Goal: Task Accomplishment & Management: Manage account settings

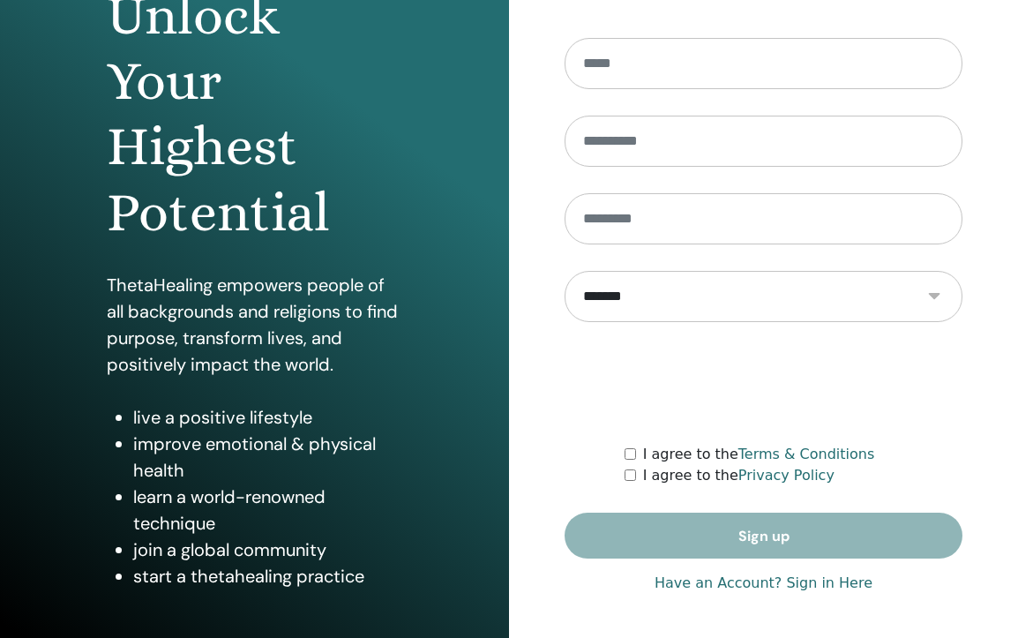
click at [776, 588] on link "Have an Account? Sign in Here" at bounding box center [764, 583] width 218 height 21
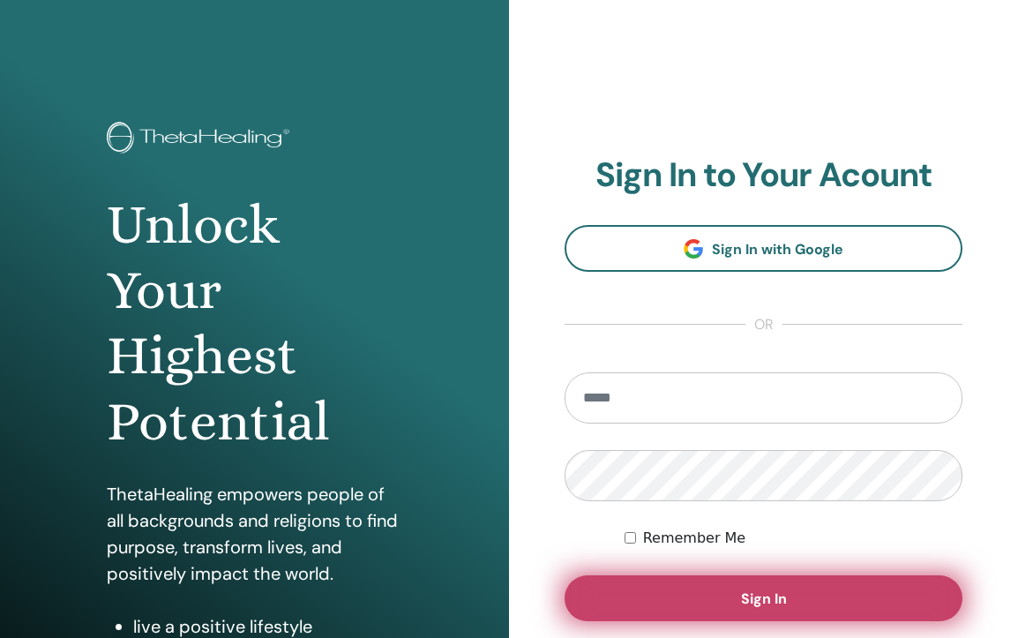
click at [710, 588] on button "Sign In" at bounding box center [764, 598] width 398 height 46
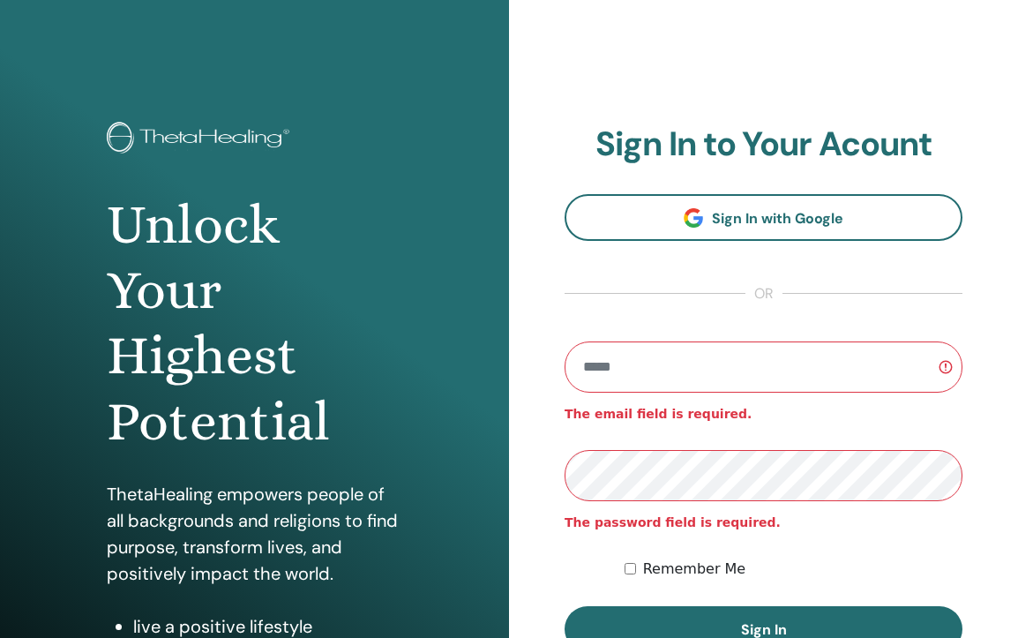
click at [670, 388] on input "email" at bounding box center [764, 366] width 398 height 51
type input "**********"
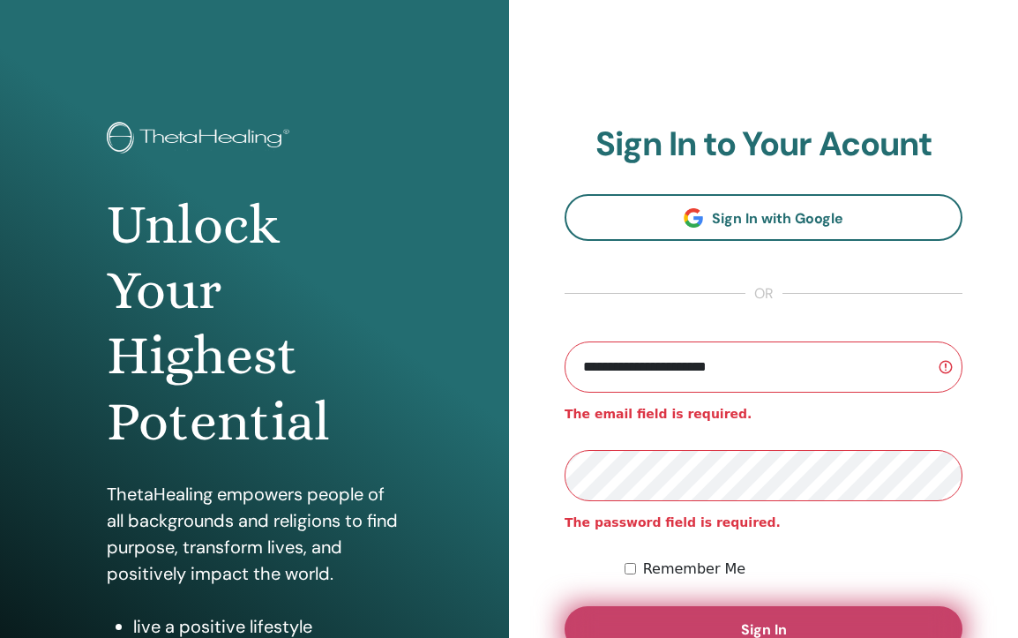
click at [917, 611] on button "Sign In" at bounding box center [764, 629] width 398 height 46
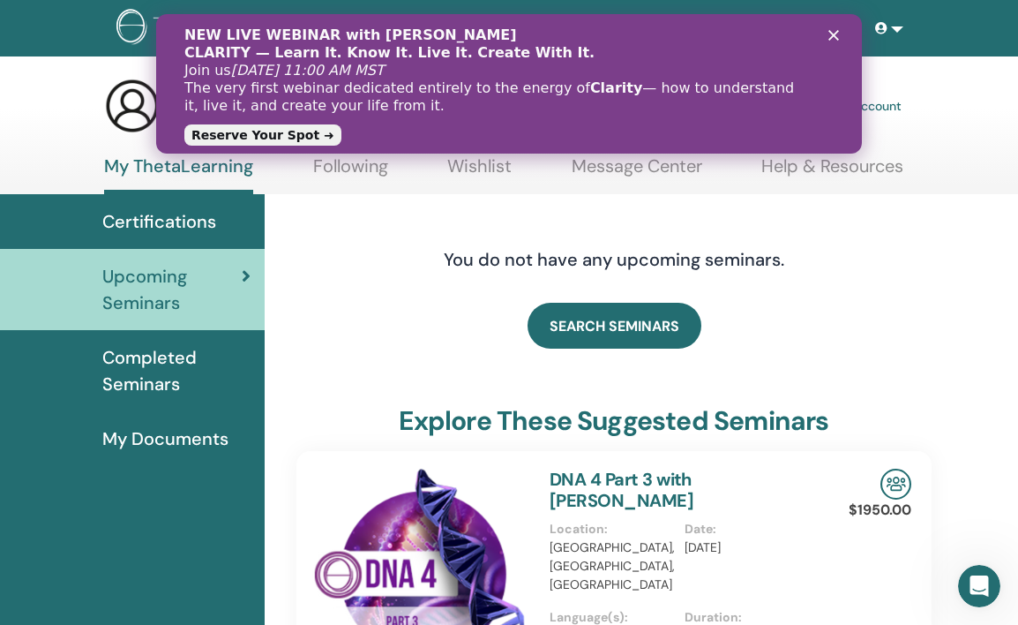
click at [828, 39] on polygon "Close" at bounding box center [833, 35] width 11 height 11
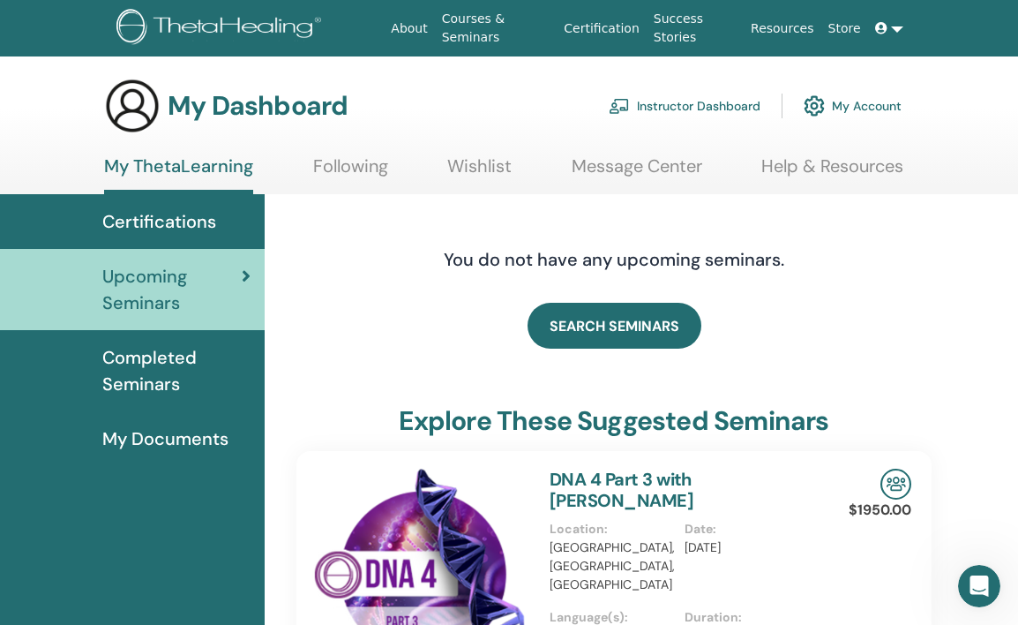
click at [653, 108] on link "Instructor Dashboard" at bounding box center [685, 105] width 152 height 39
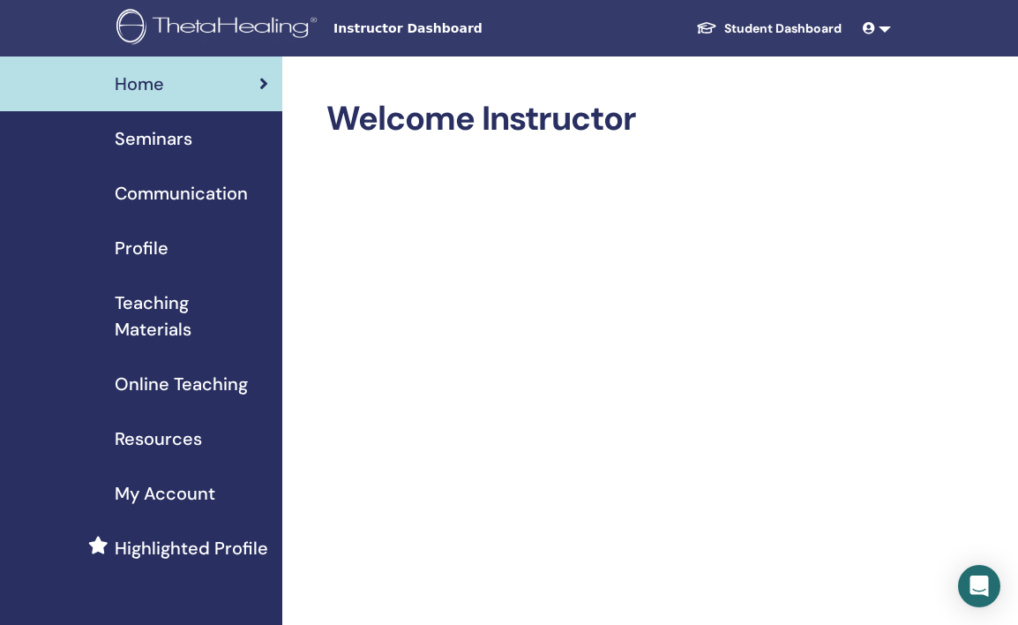
click at [189, 154] on link "Seminars" at bounding box center [141, 138] width 282 height 55
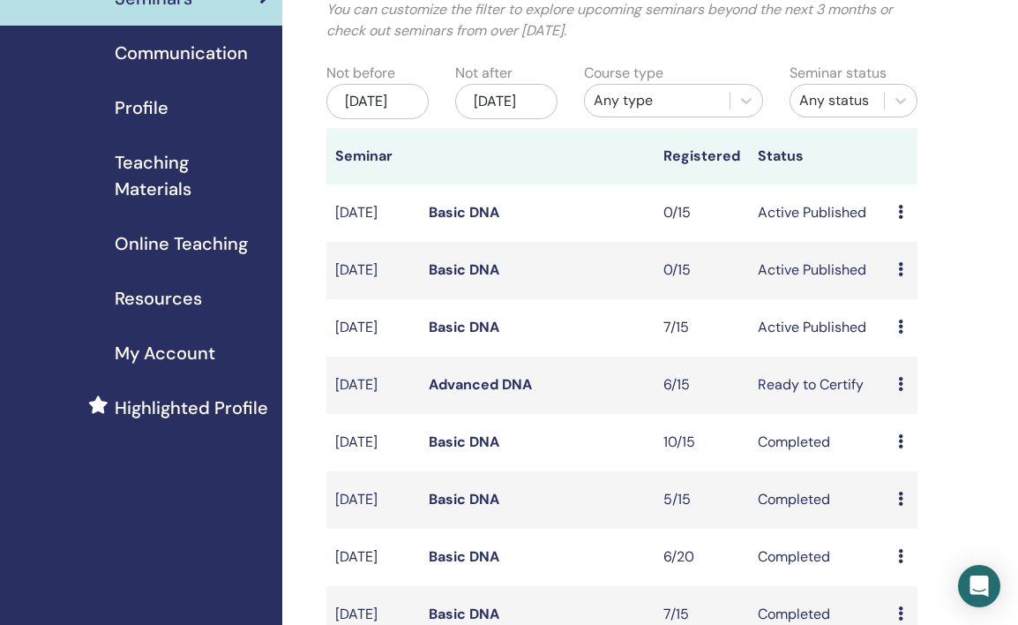
scroll to position [242, 0]
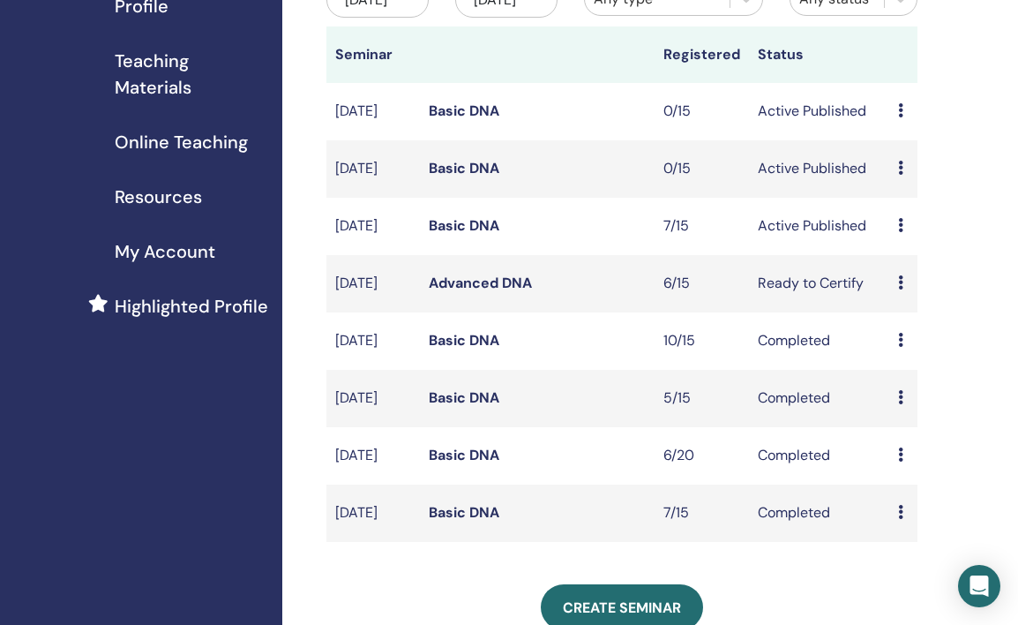
click at [453, 235] on link "Basic DNA" at bounding box center [464, 225] width 71 height 19
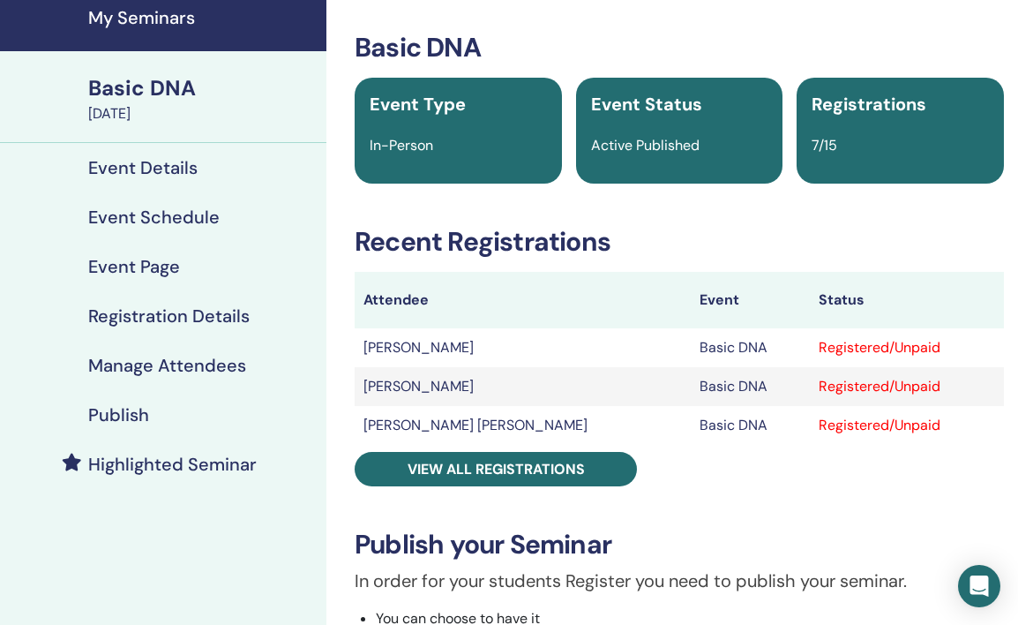
scroll to position [67, 41]
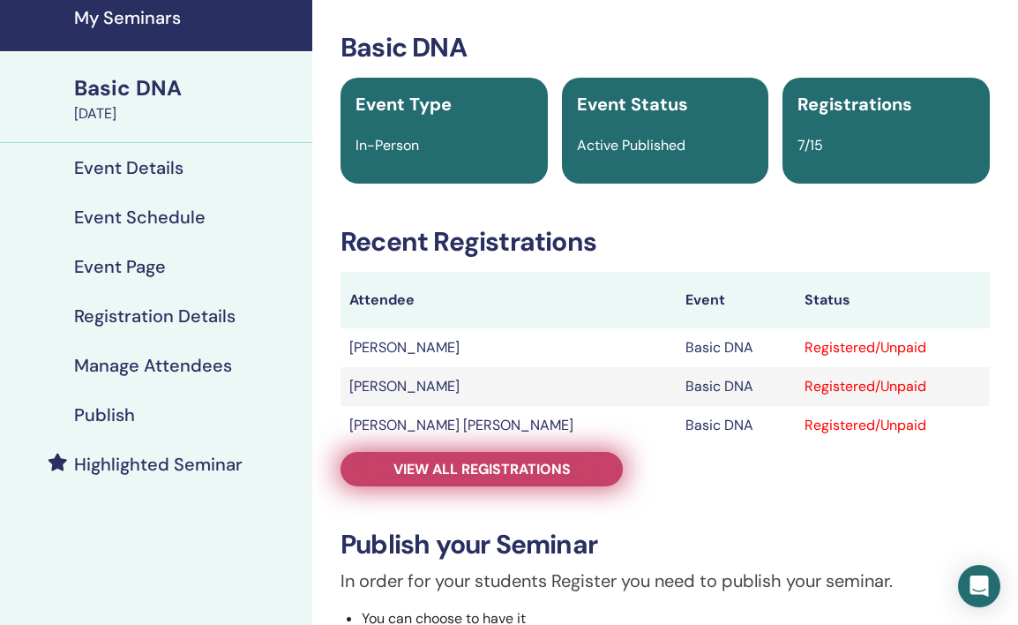
click at [544, 471] on span "View all registrations" at bounding box center [481, 469] width 177 height 19
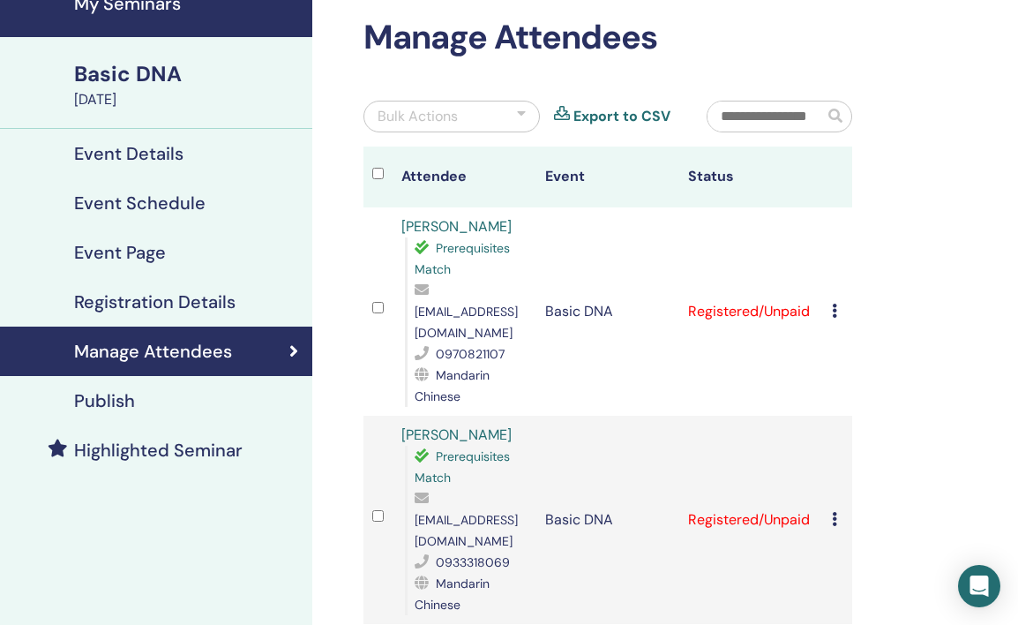
scroll to position [191, 41]
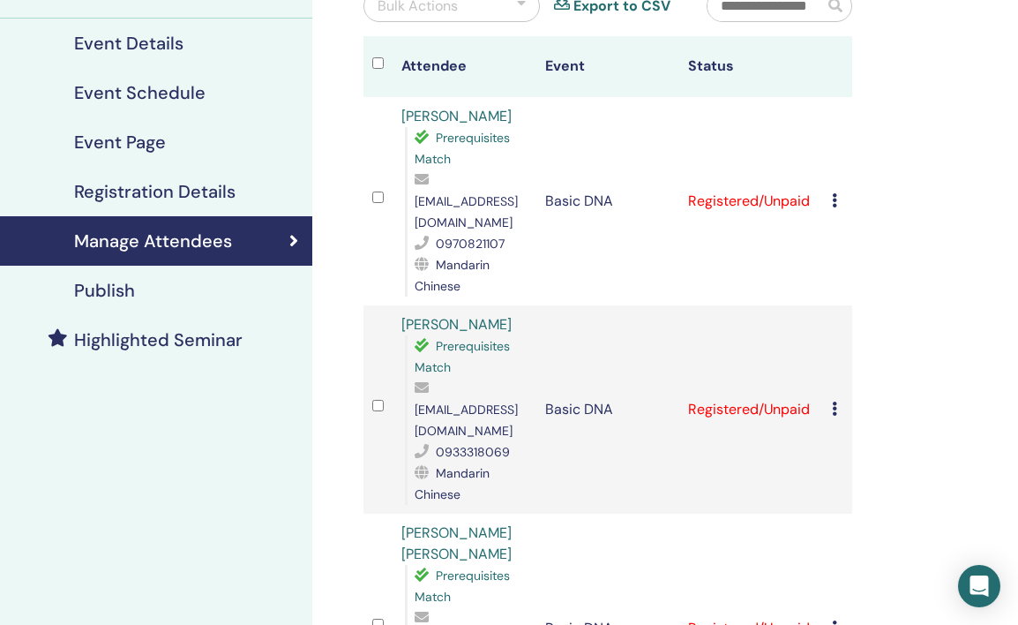
click at [832, 193] on icon at bounding box center [834, 200] width 5 height 14
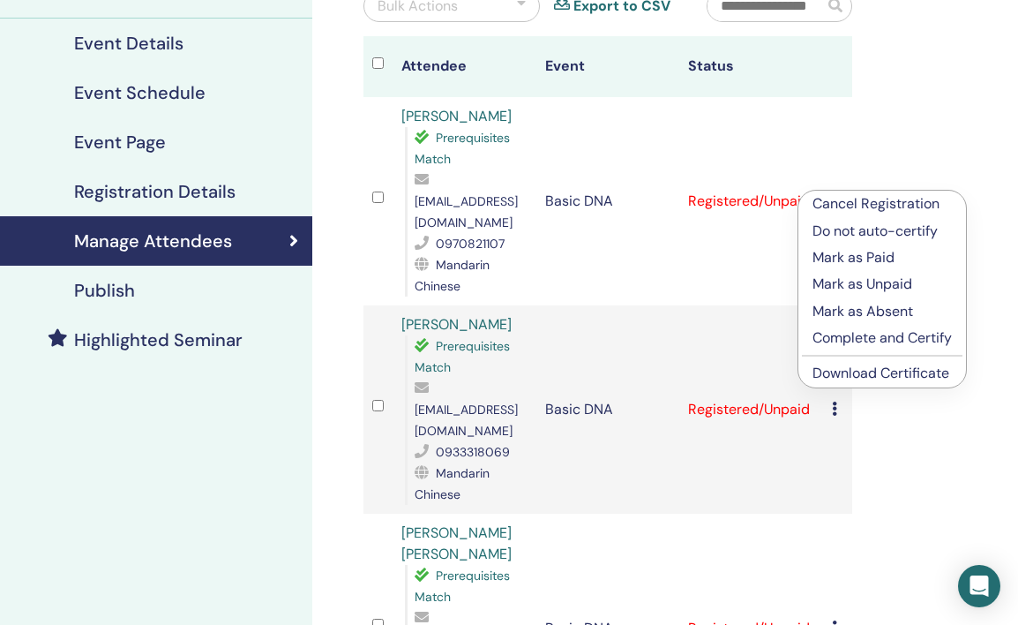
click at [851, 264] on p "Mark as Paid" at bounding box center [882, 257] width 139 height 21
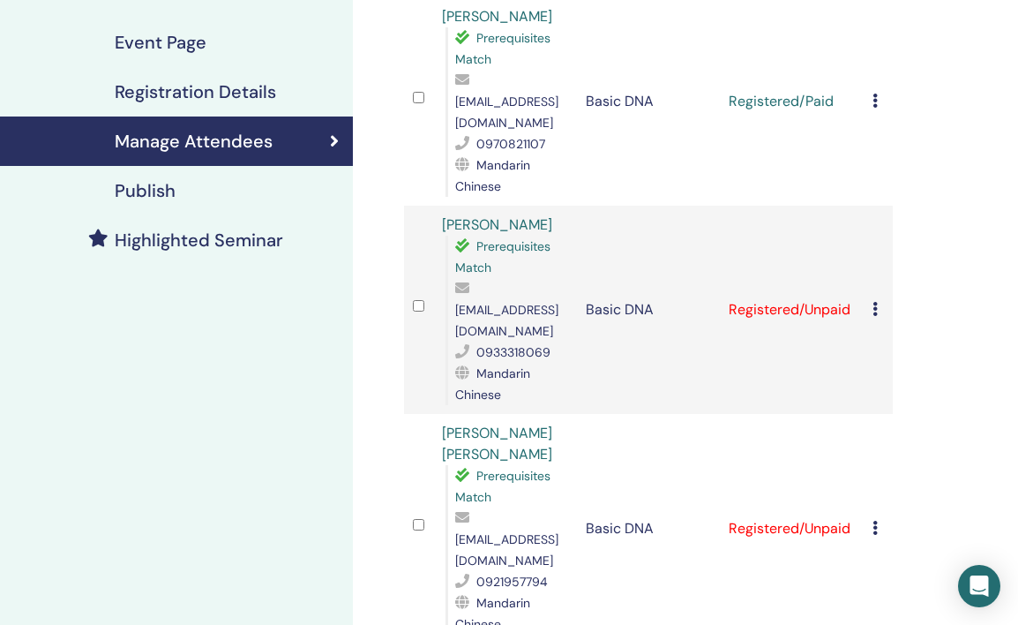
scroll to position [327, 0]
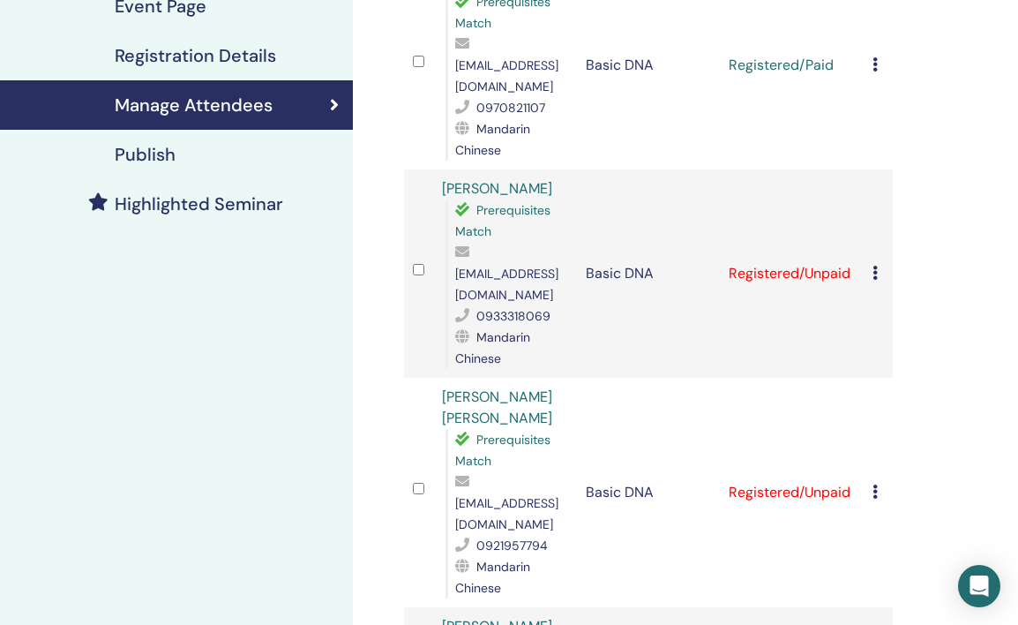
click at [875, 266] on icon at bounding box center [875, 273] width 5 height 14
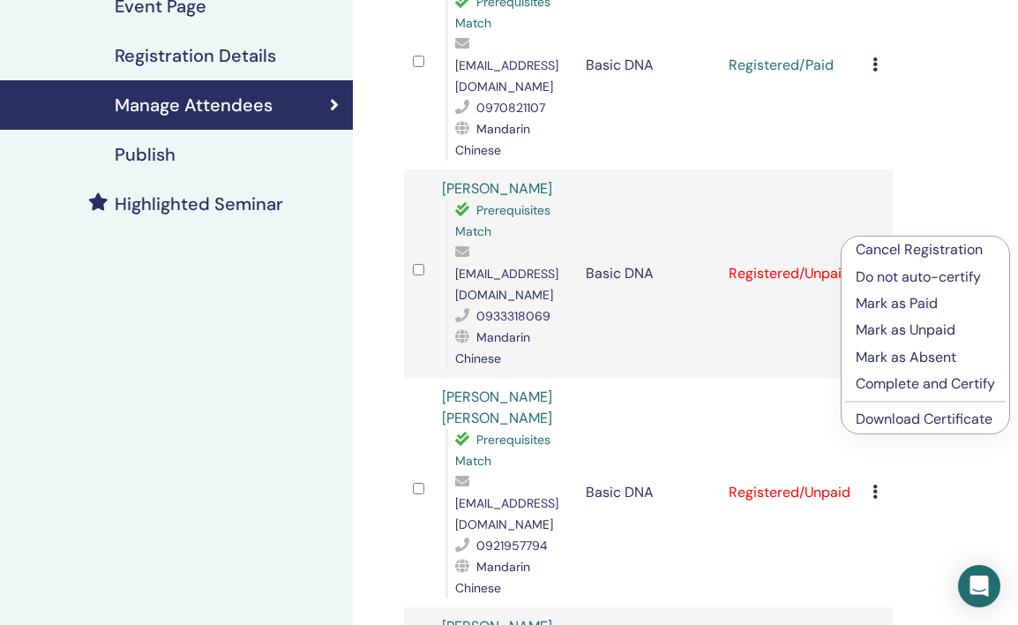
click at [868, 297] on p "Mark as Paid" at bounding box center [925, 303] width 139 height 21
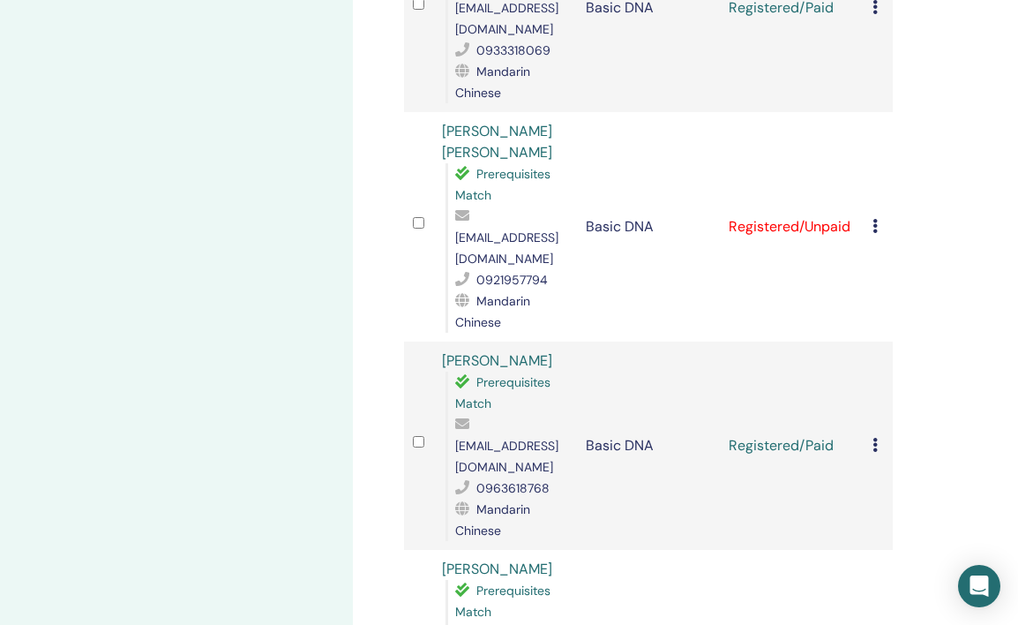
scroll to position [593, 0]
click at [875, 219] on icon at bounding box center [875, 226] width 5 height 14
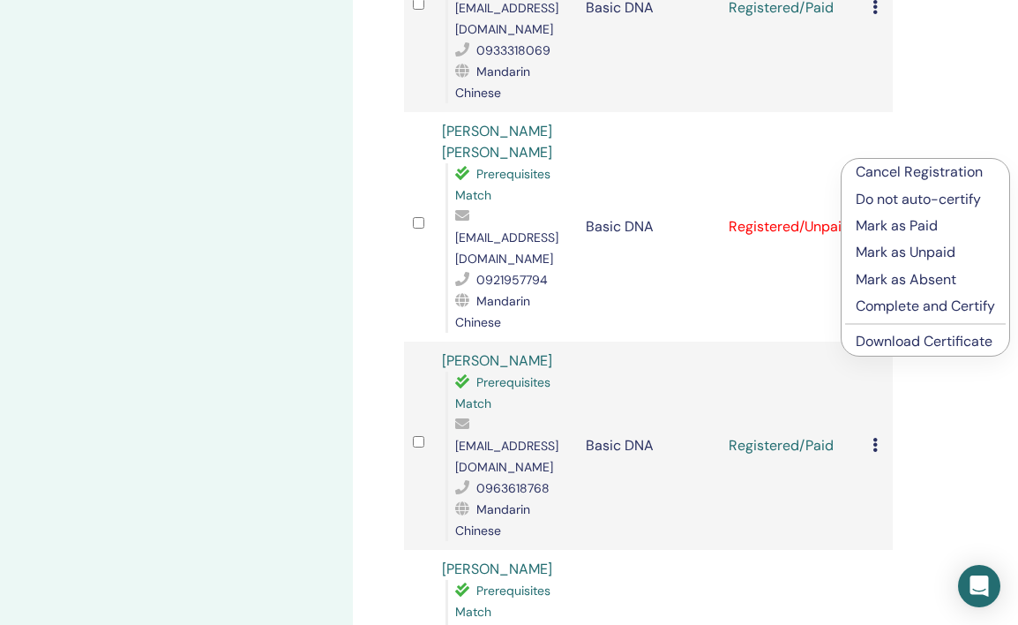
click at [880, 221] on p "Mark as Paid" at bounding box center [925, 225] width 139 height 21
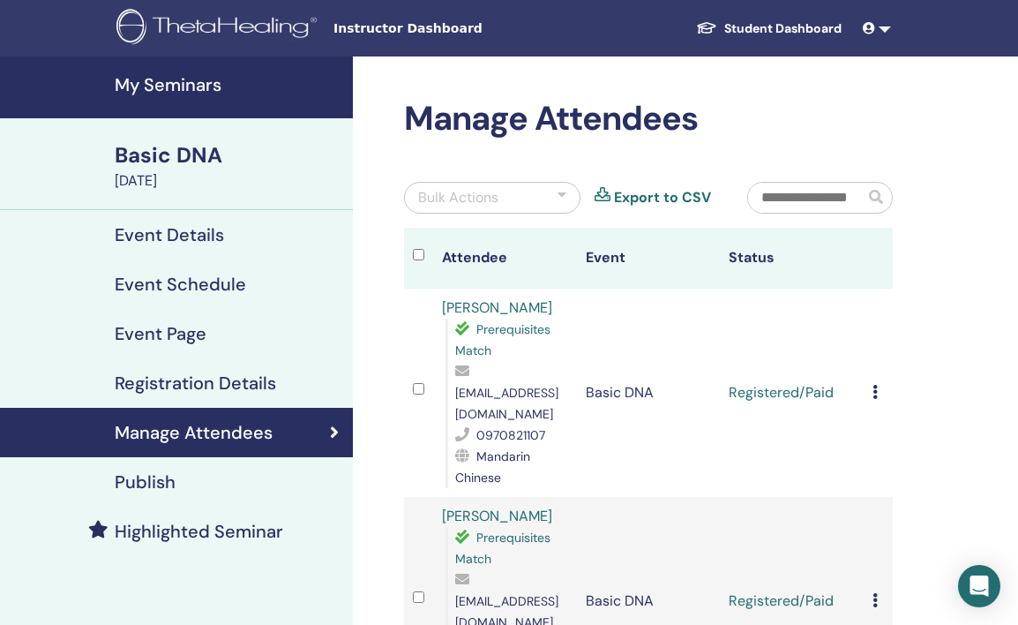
click at [873, 386] on icon at bounding box center [875, 392] width 5 height 14
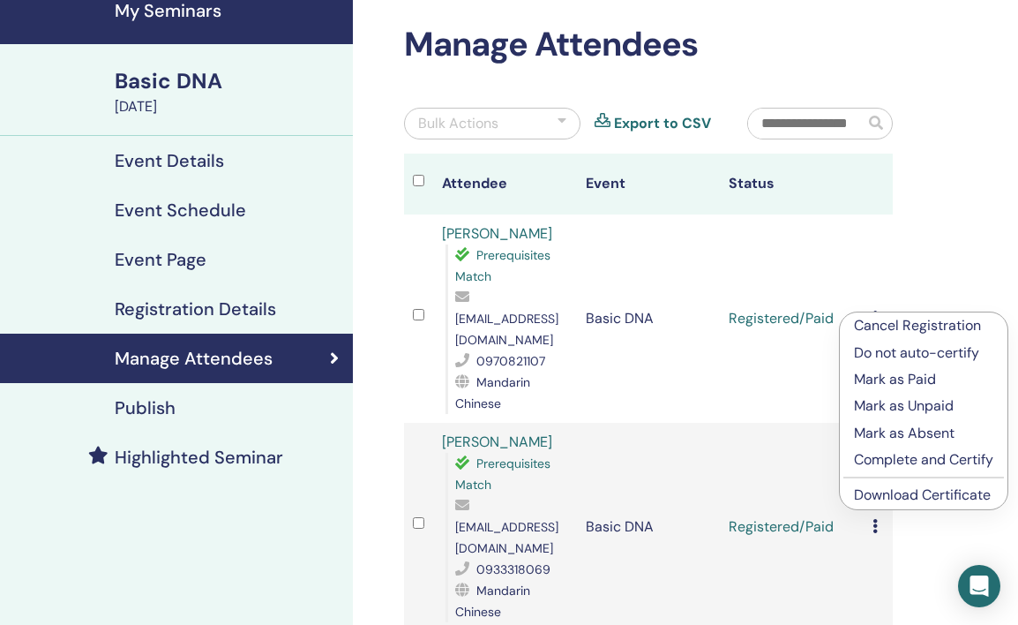
scroll to position [99, 0]
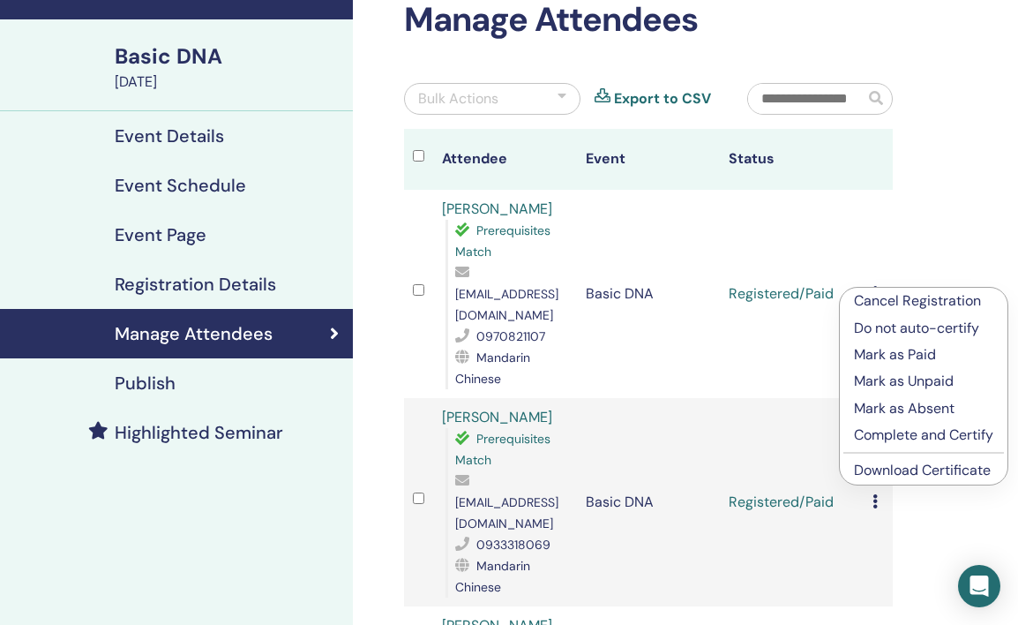
click at [920, 466] on link "Download Certificate" at bounding box center [922, 470] width 137 height 19
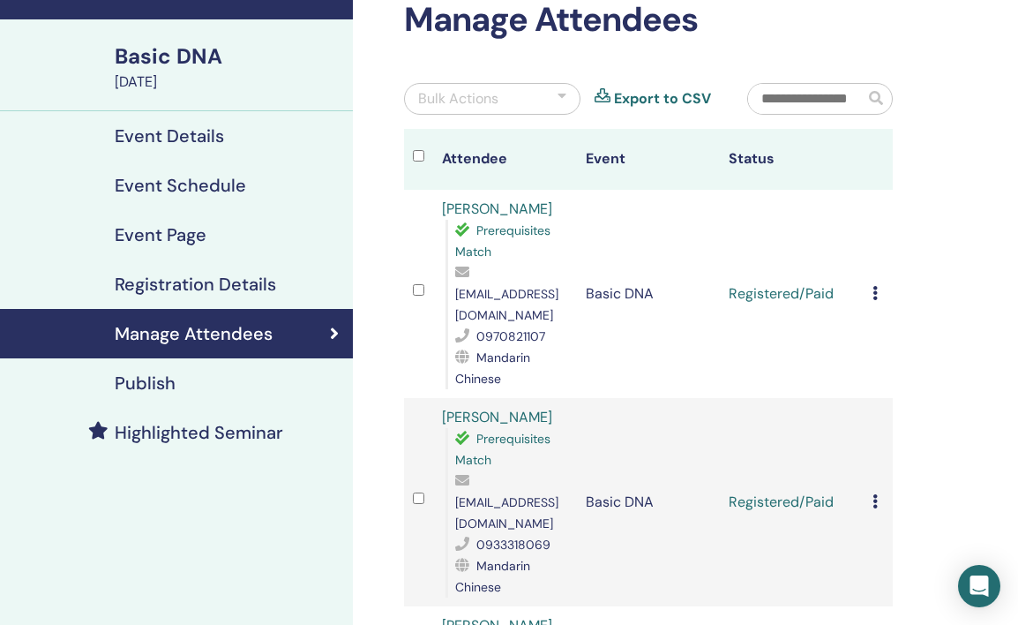
click at [873, 494] on icon at bounding box center [875, 501] width 5 height 14
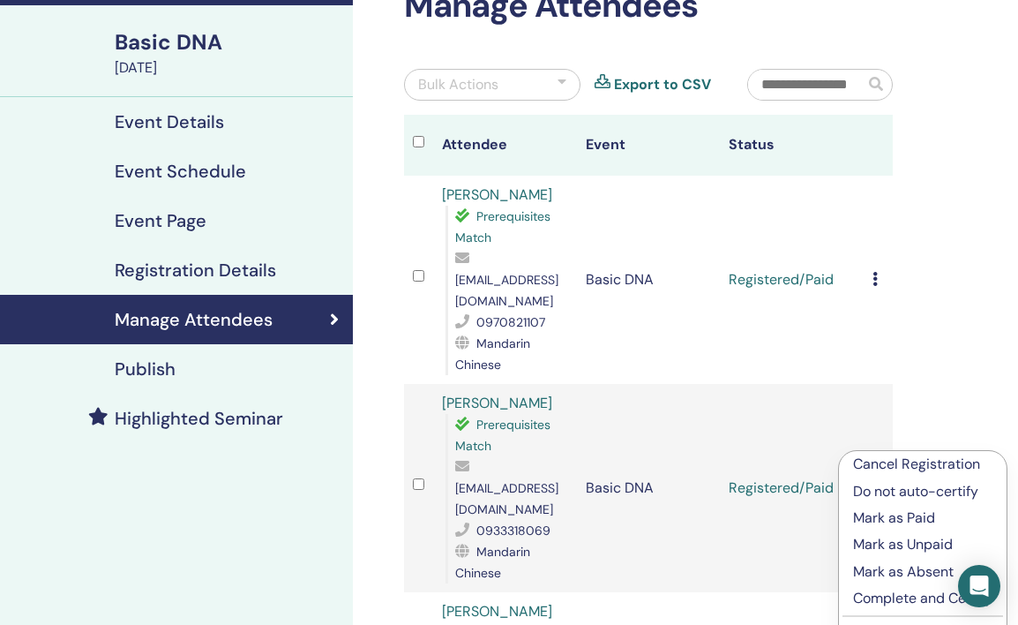
scroll to position [155, 0]
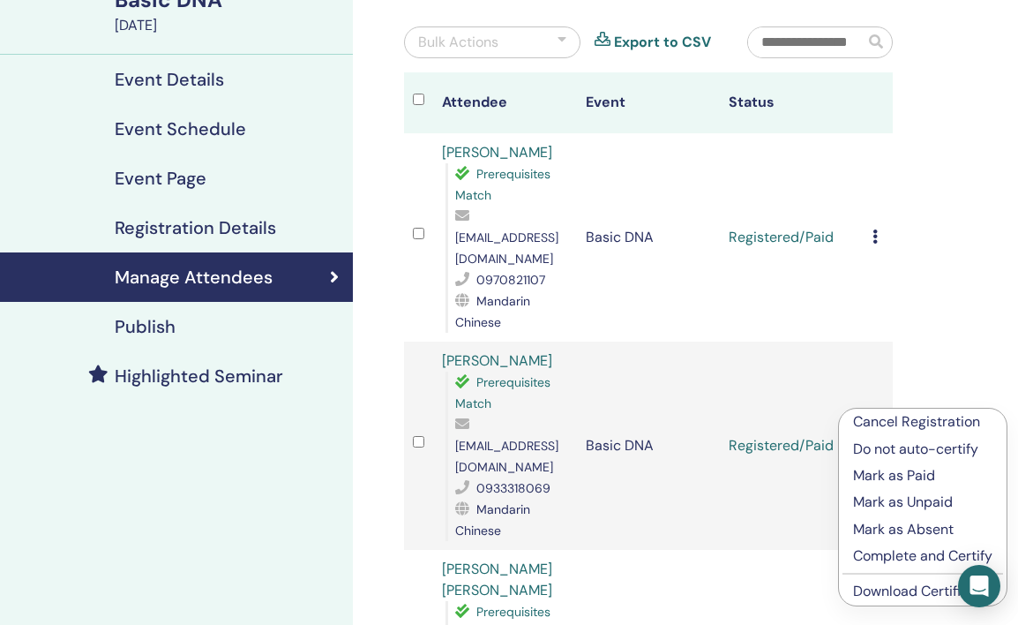
click at [882, 589] on link "Download Certificate" at bounding box center [921, 590] width 137 height 19
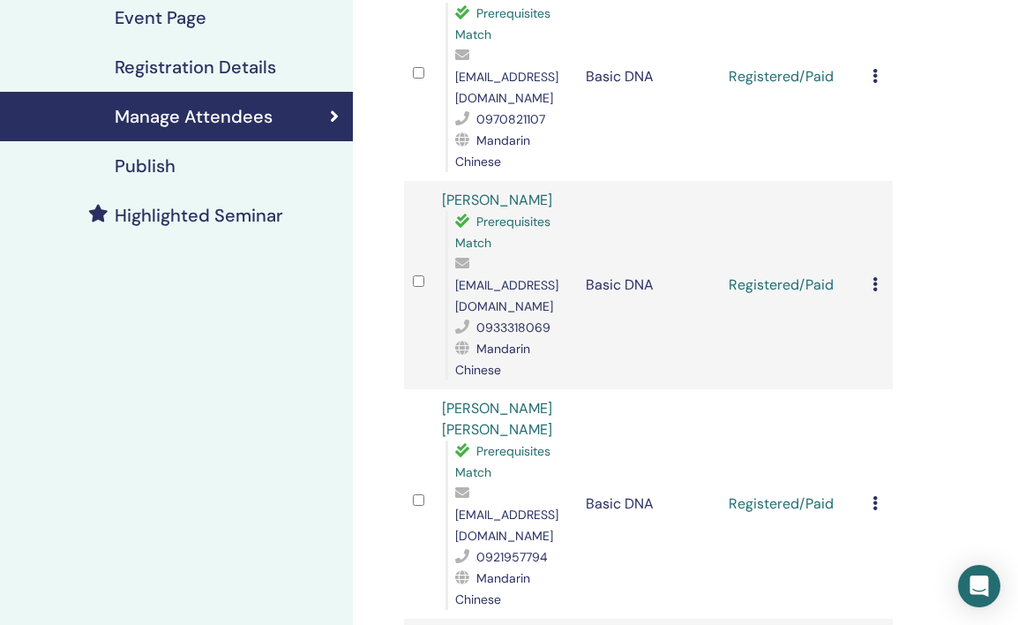
scroll to position [341, 0]
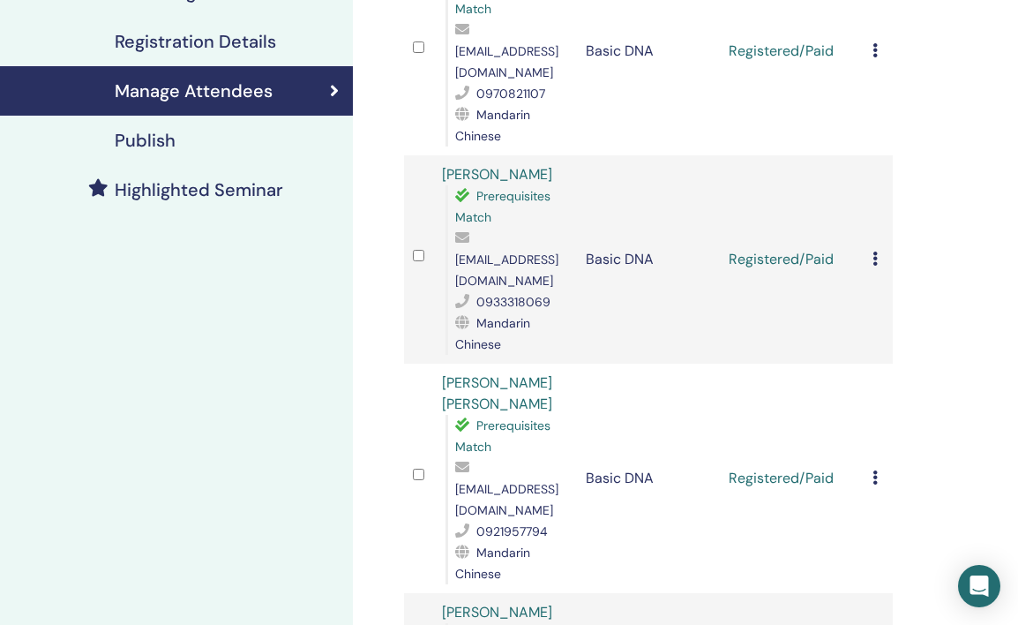
click at [880, 468] on div "Cancel Registration Do not auto-certify Mark as Paid Mark as Unpaid Mark as Abs…" at bounding box center [878, 478] width 11 height 21
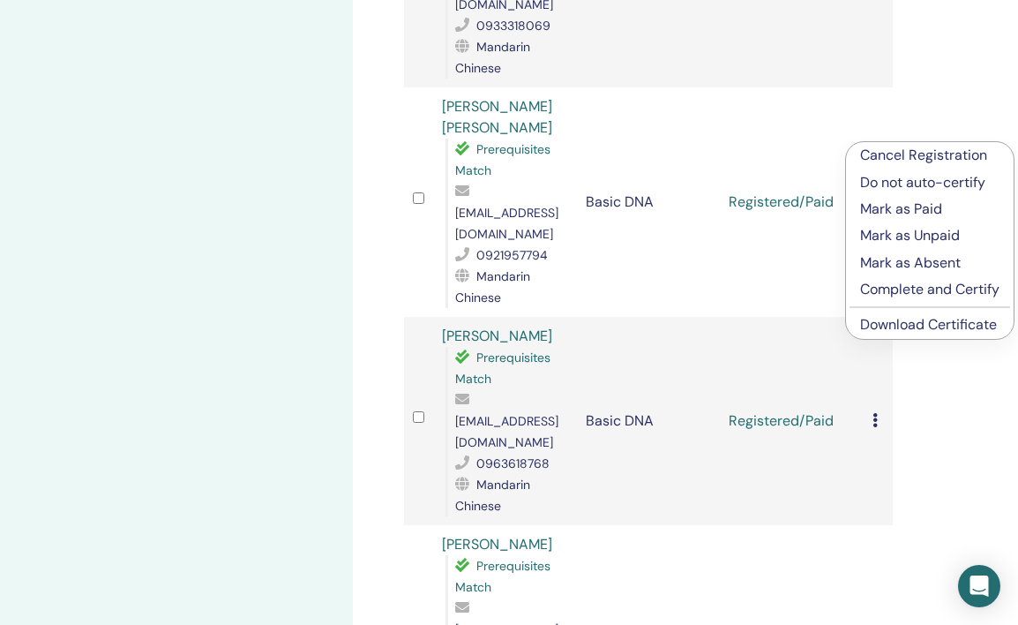
scroll to position [620, 0]
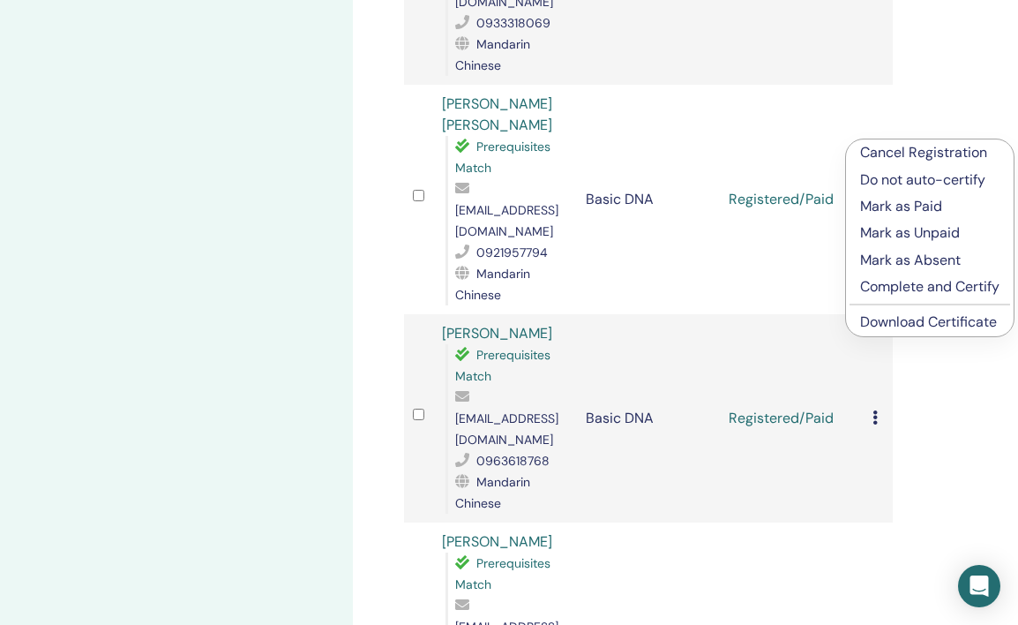
click at [905, 326] on link "Download Certificate" at bounding box center [928, 321] width 137 height 19
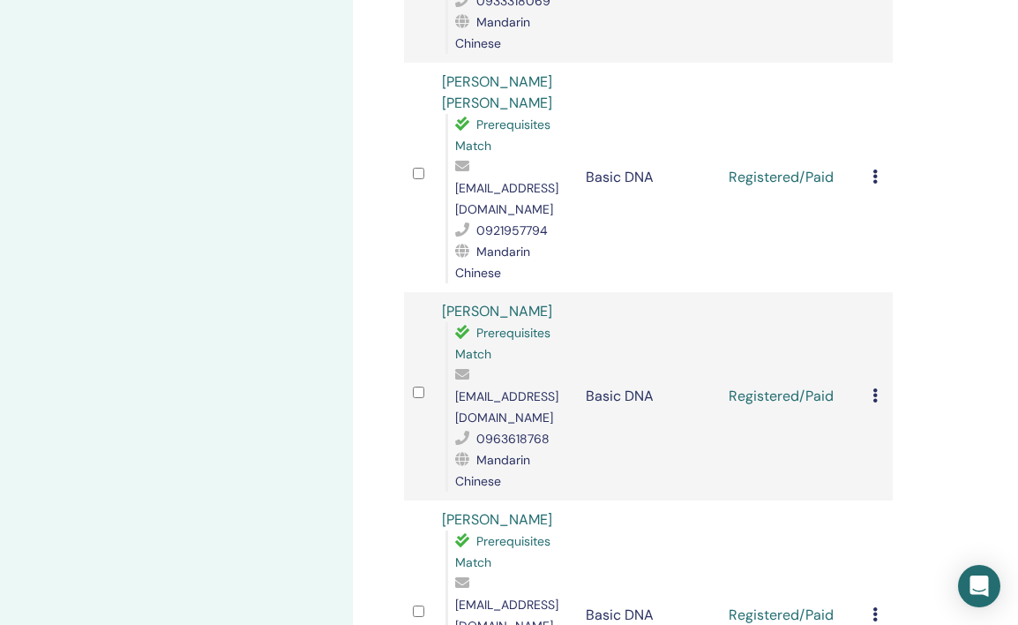
scroll to position [536, 0]
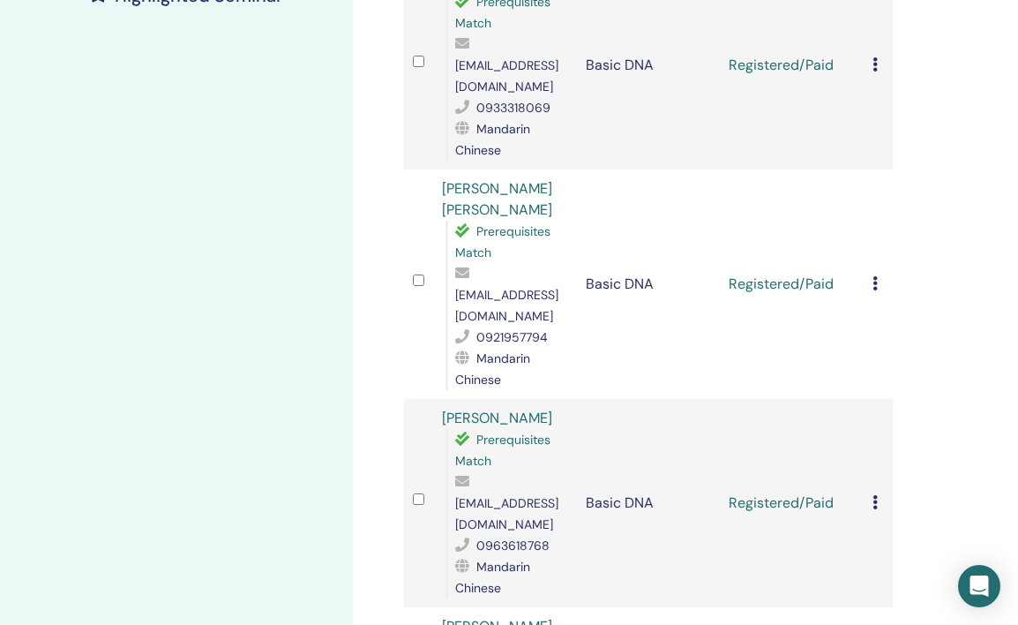
click at [870, 408] on td "Cancel Registration Do not auto-certify Mark as Paid Mark as Unpaid Mark as Abs…" at bounding box center [878, 503] width 29 height 208
click at [877, 495] on icon at bounding box center [875, 502] width 5 height 14
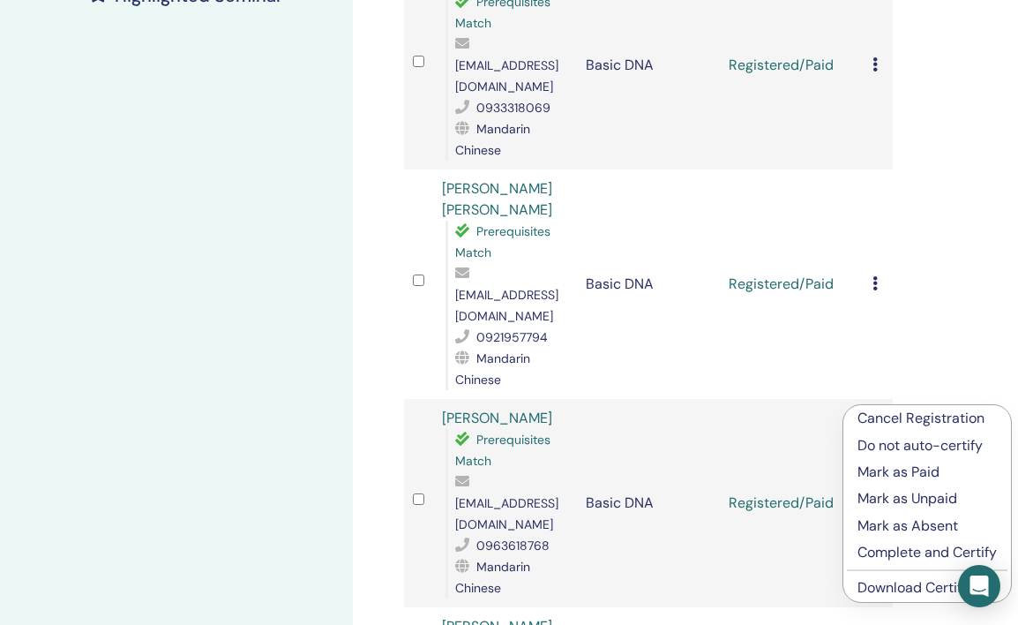
click at [880, 581] on link "Download Certificate" at bounding box center [926, 587] width 137 height 19
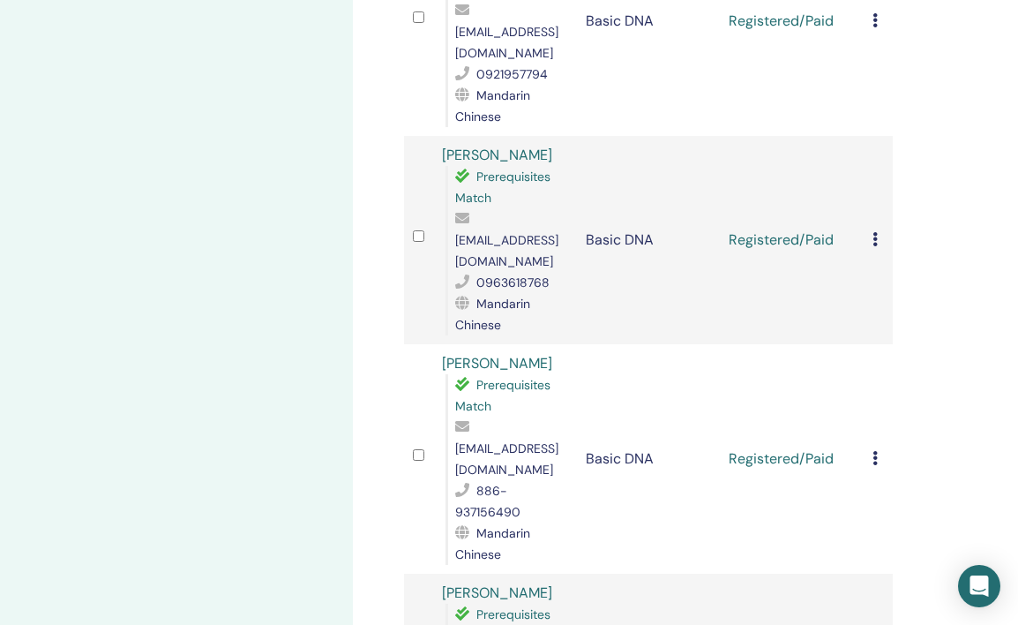
scroll to position [846, 0]
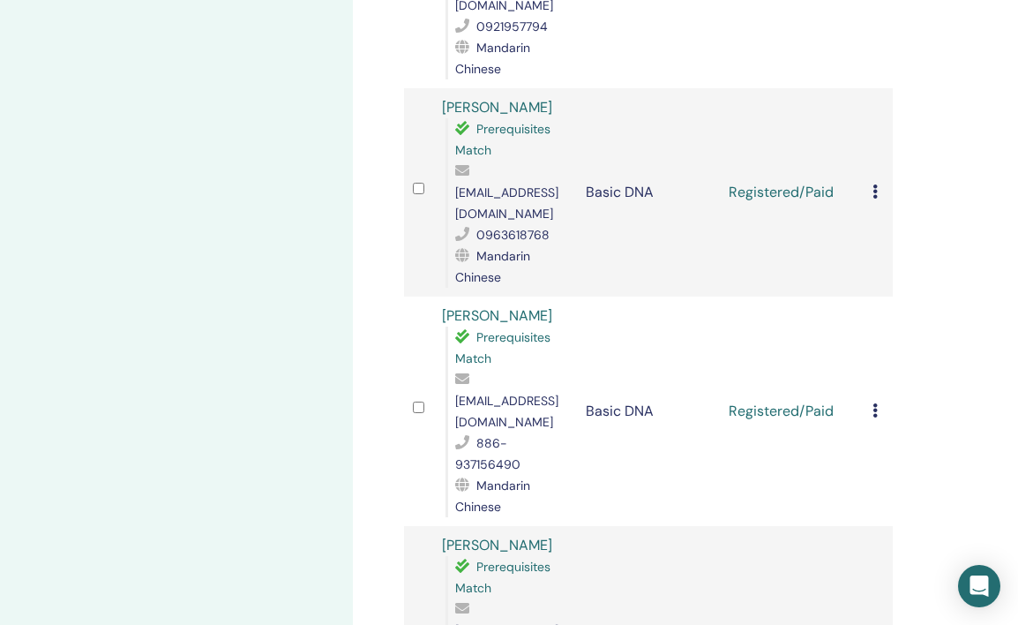
click at [872, 296] on td "Cancel Registration Do not auto-certify Mark as Paid Mark as Unpaid Mark as Abs…" at bounding box center [878, 410] width 29 height 229
click at [876, 403] on icon at bounding box center [875, 410] width 5 height 14
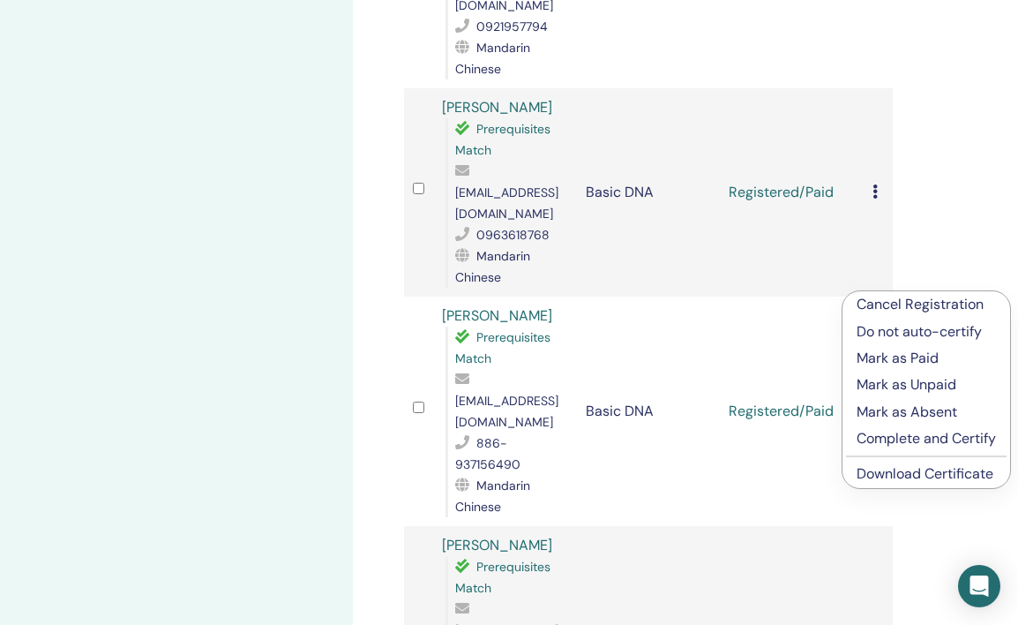
click at [926, 469] on link "Download Certificate" at bounding box center [925, 473] width 137 height 19
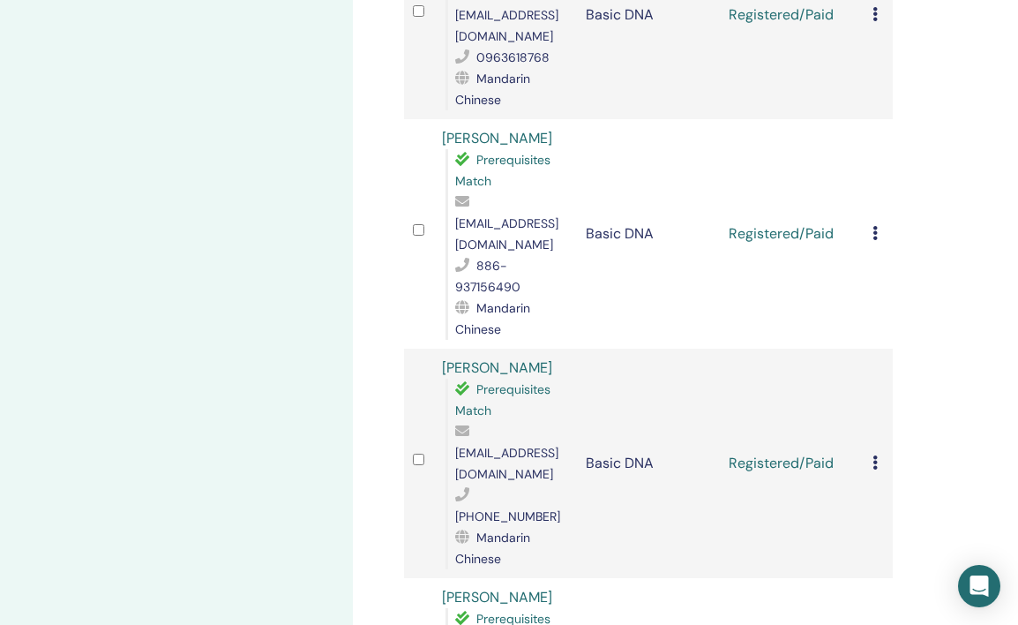
scroll to position [1037, 0]
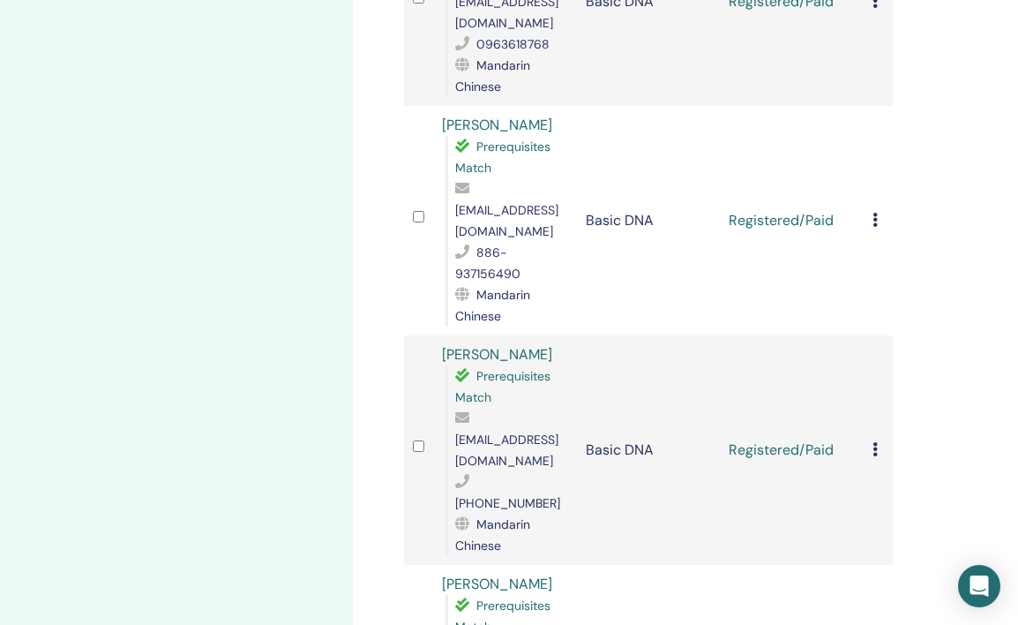
click at [867, 335] on td "Cancel Registration Do not auto-certify Mark as Paid Mark as Unpaid Mark as Abs…" at bounding box center [878, 449] width 29 height 229
click at [876, 442] on icon at bounding box center [875, 449] width 5 height 14
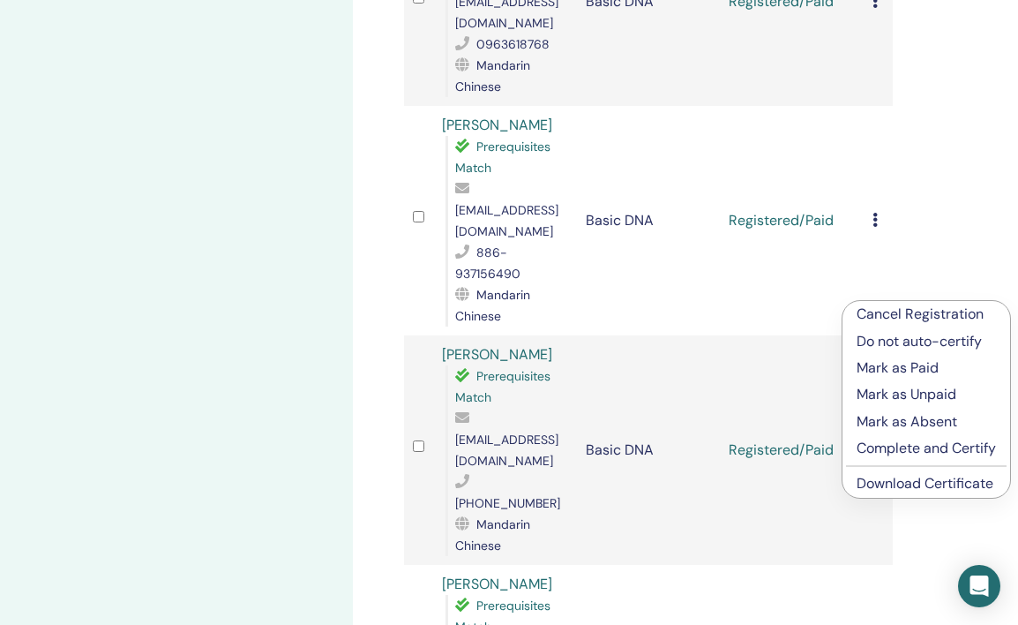
click at [913, 481] on link "Download Certificate" at bounding box center [925, 483] width 137 height 19
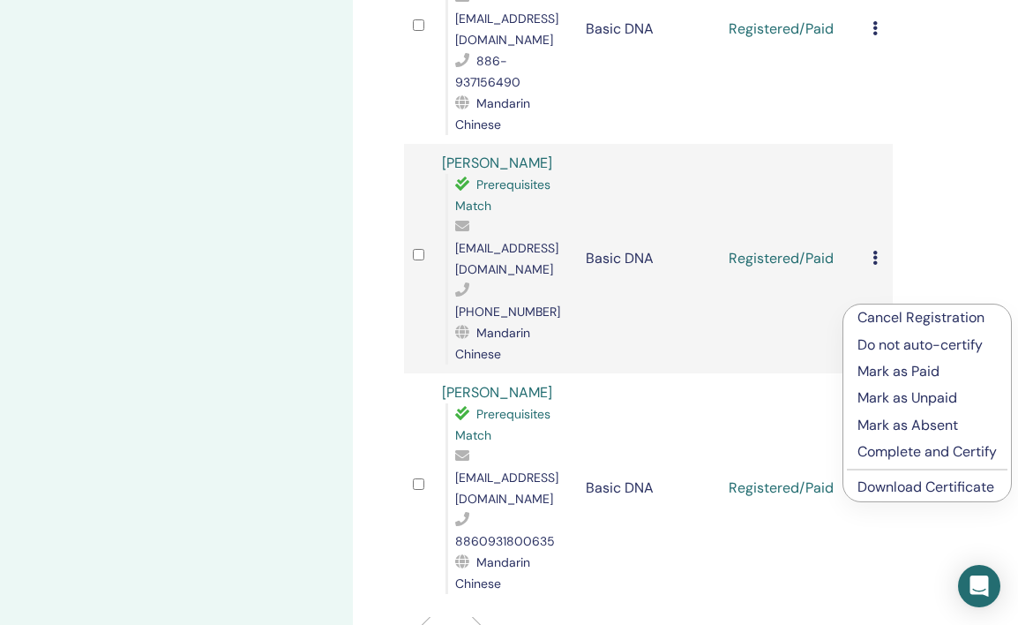
scroll to position [1307, 0]
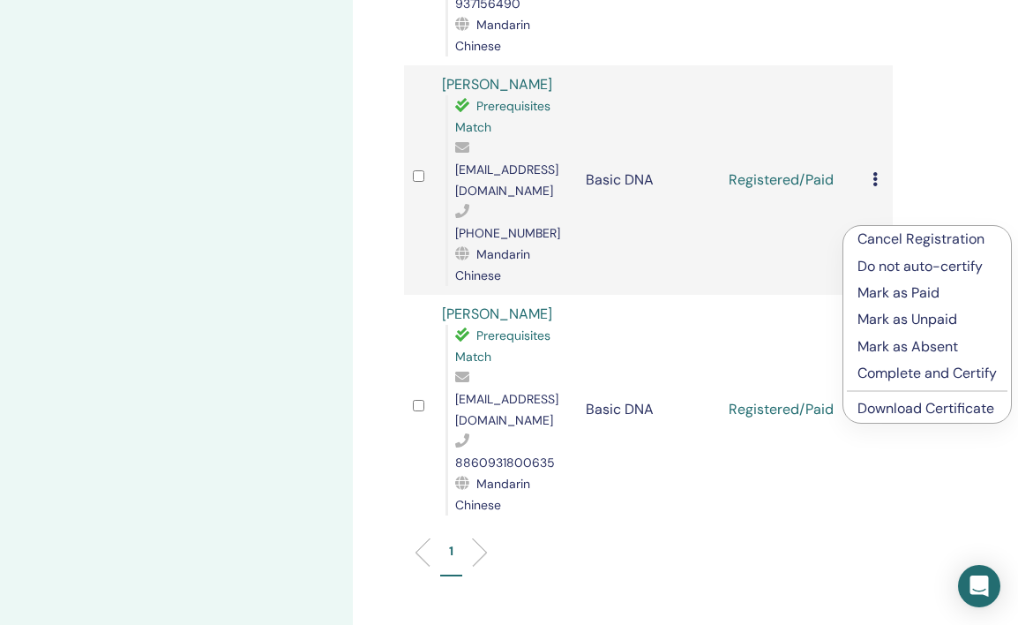
click at [881, 405] on link "Download Certificate" at bounding box center [926, 408] width 137 height 19
